Goal: Find specific page/section: Find specific page/section

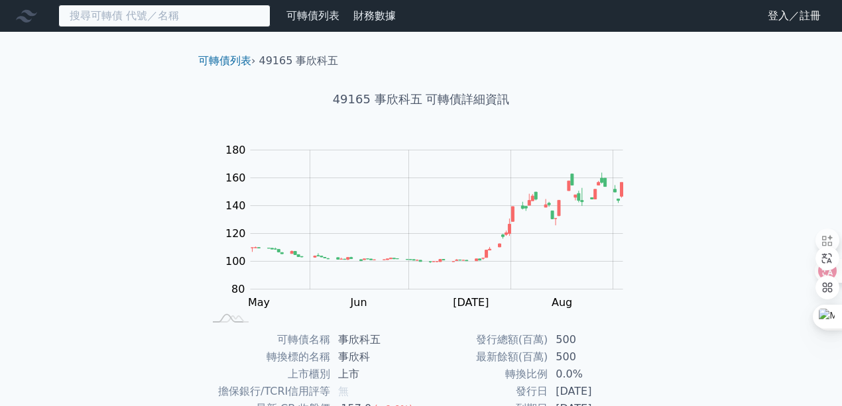
click at [77, 16] on input at bounding box center [164, 16] width 212 height 23
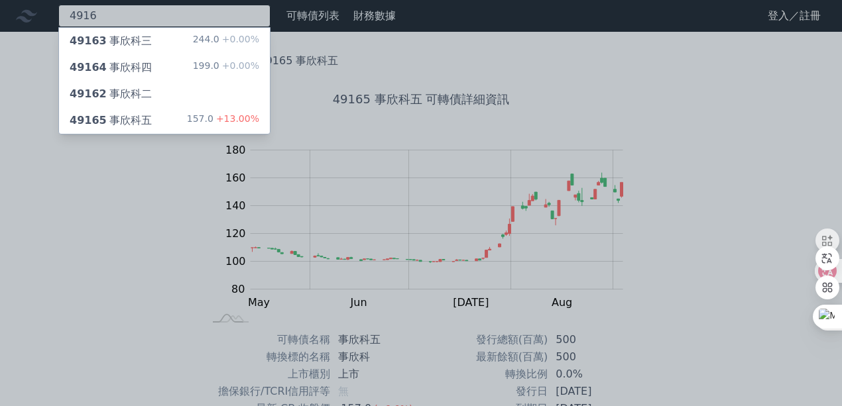
type input "4916"
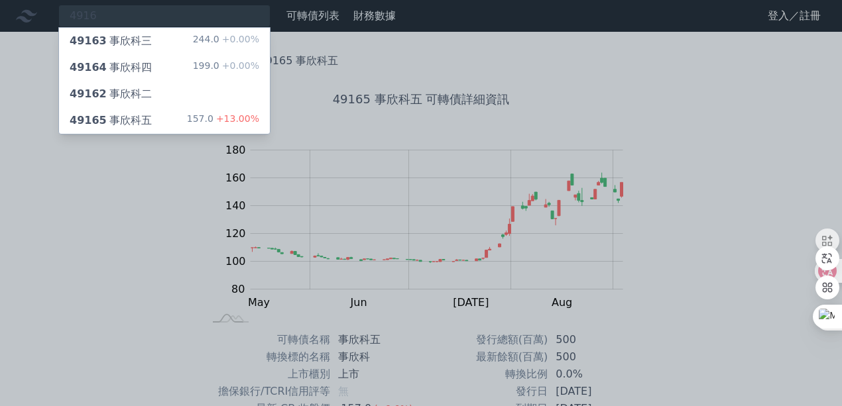
click at [115, 60] on div "49164 事欣科四" at bounding box center [111, 68] width 82 height 16
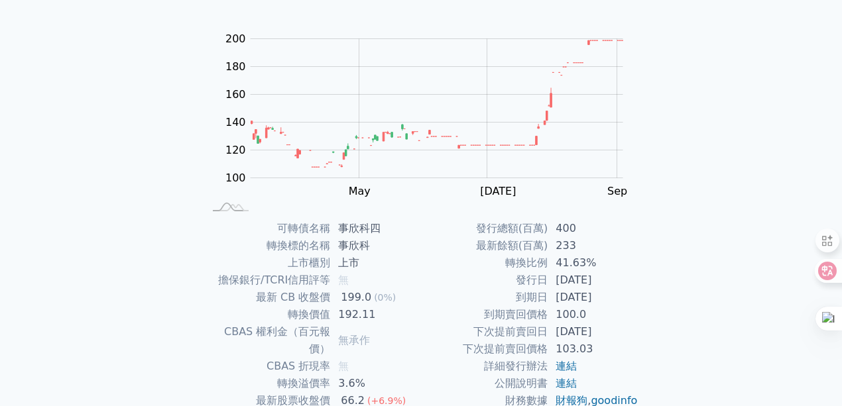
scroll to position [75, 0]
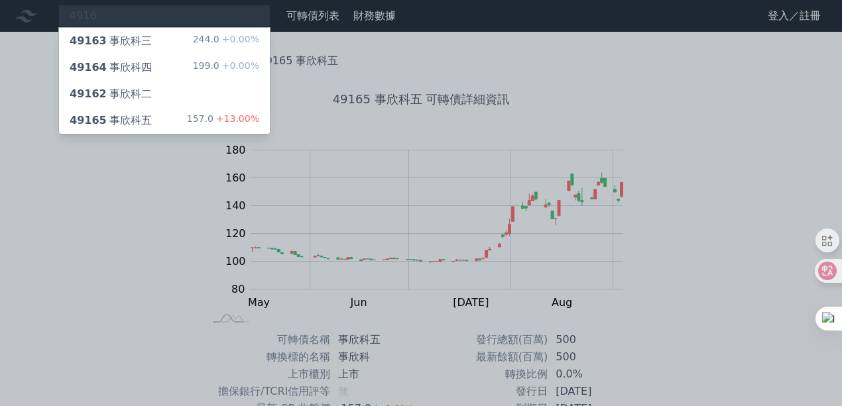
click at [123, 42] on div "49163 事欣科三" at bounding box center [111, 41] width 82 height 16
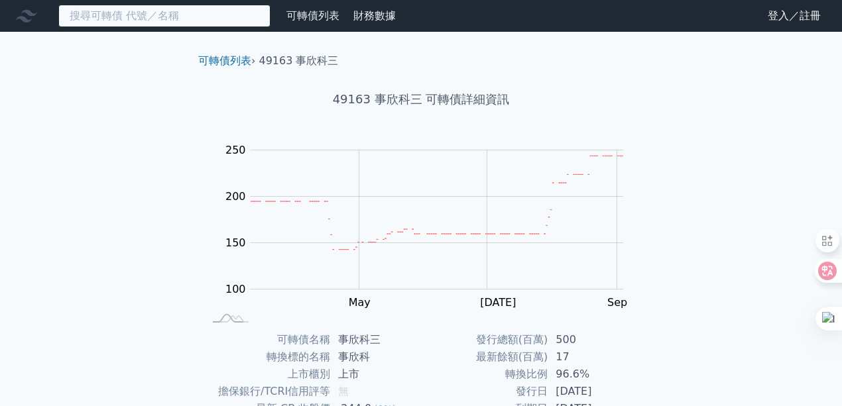
click at [97, 19] on input at bounding box center [164, 16] width 212 height 23
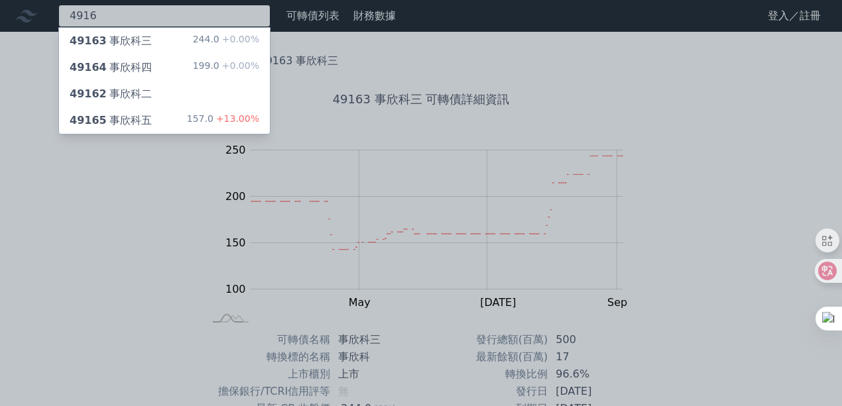
type input "4916"
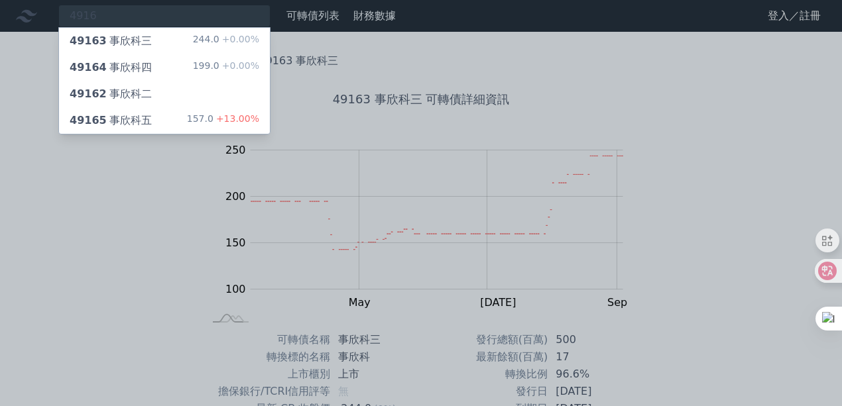
click at [96, 118] on span "49165" at bounding box center [88, 120] width 37 height 13
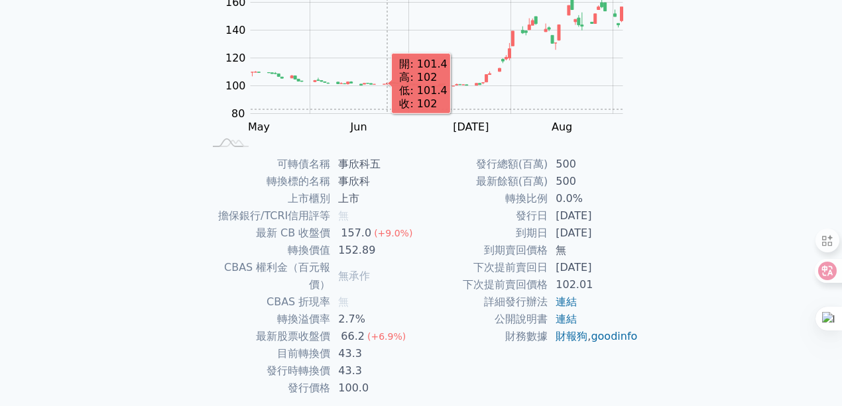
scroll to position [176, 0]
